Goal: Navigation & Orientation: Find specific page/section

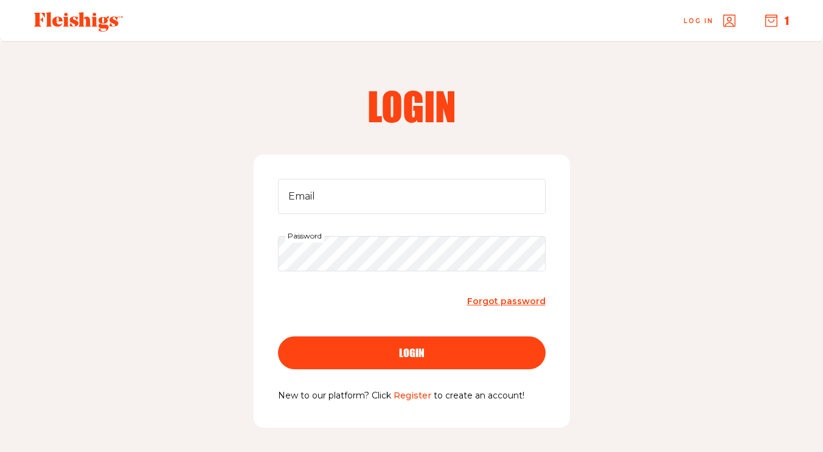
click at [88, 12] on icon at bounding box center [78, 21] width 89 height 19
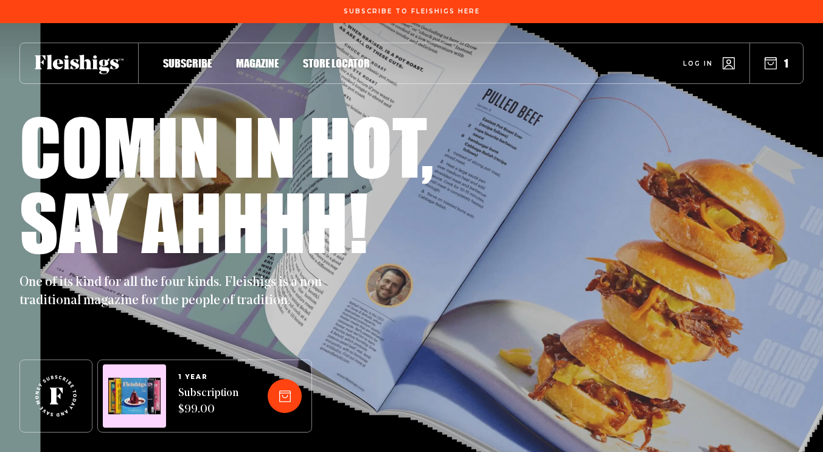
click at [262, 57] on span "Magazine" at bounding box center [257, 50] width 43 height 13
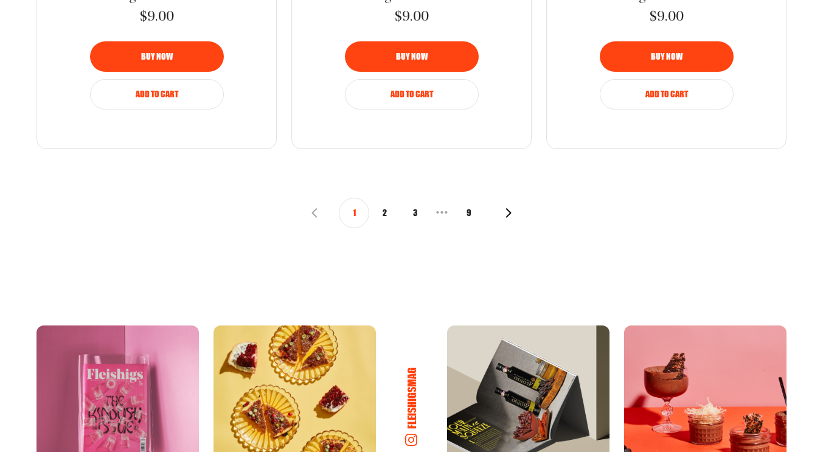
scroll to position [1702, 0]
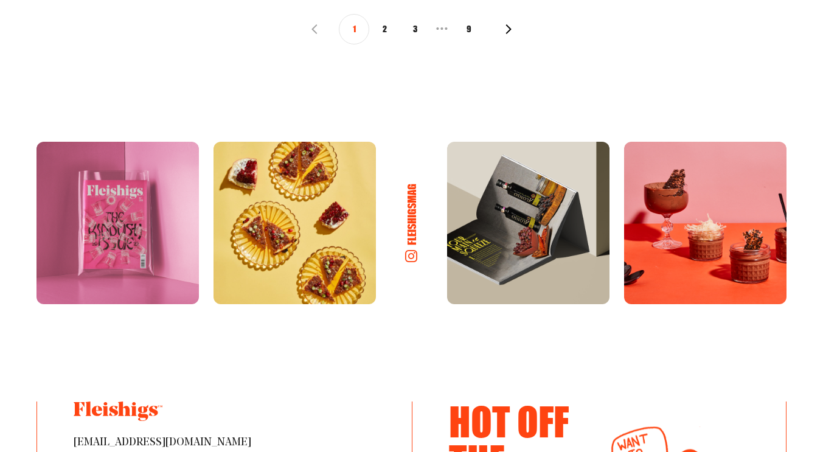
click at [416, 32] on button "3" at bounding box center [414, 29] width 30 height 30
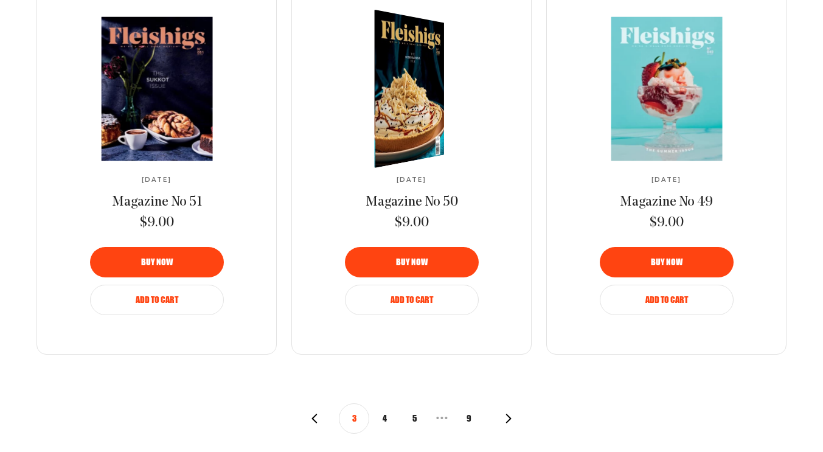
scroll to position [1337, 0]
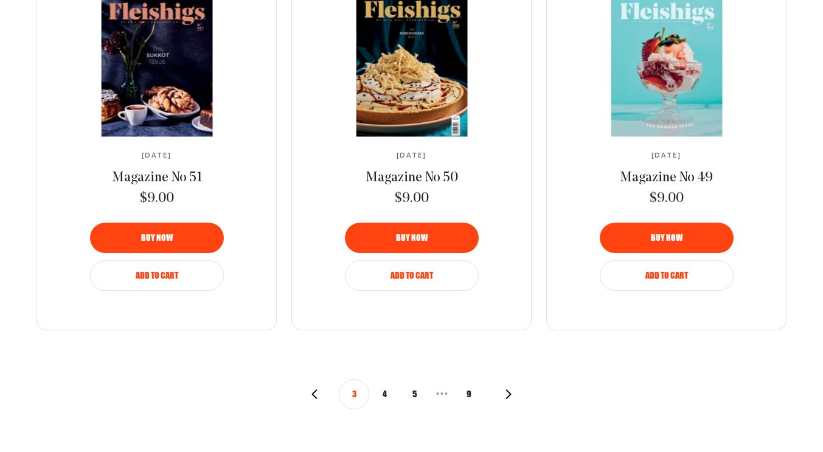
click at [417, 393] on button "5" at bounding box center [414, 394] width 30 height 30
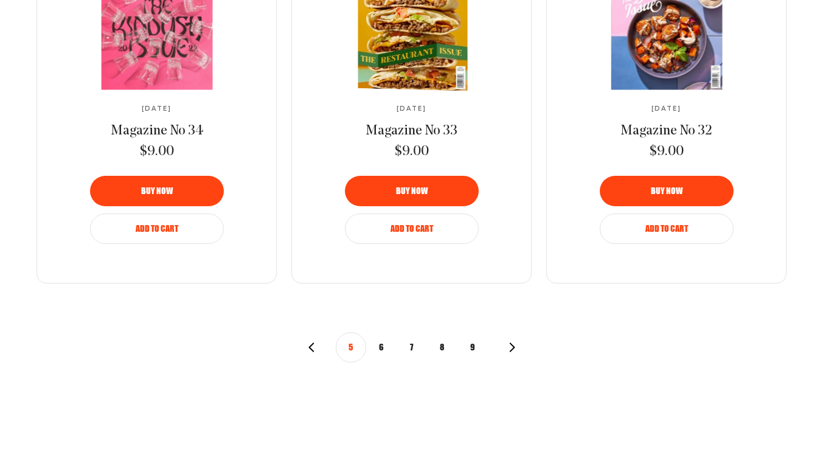
scroll to position [1386, 0]
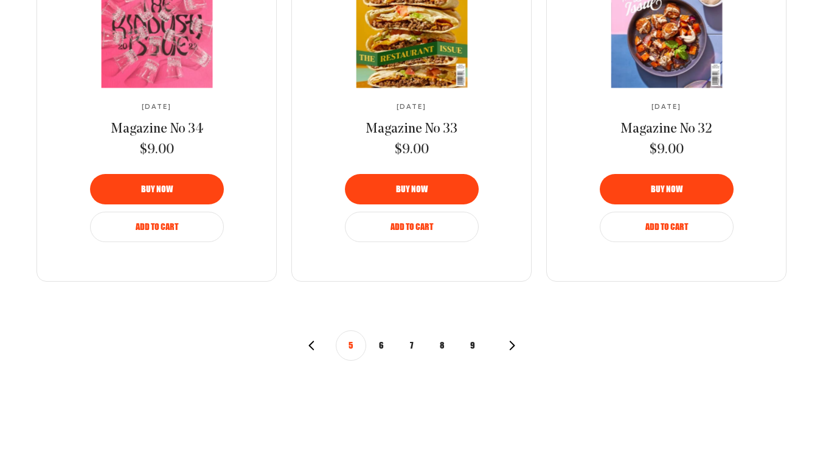
click at [312, 342] on use "button" at bounding box center [310, 344] width 5 height 9
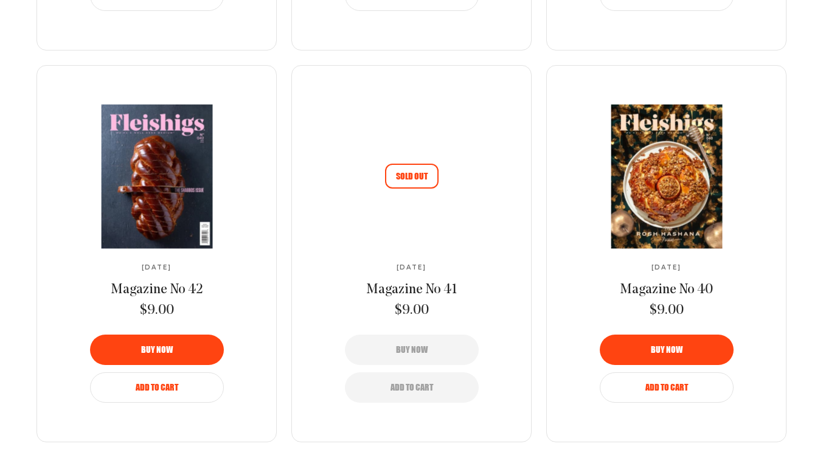
scroll to position [1240, 0]
